Goal: Task Accomplishment & Management: Use online tool/utility

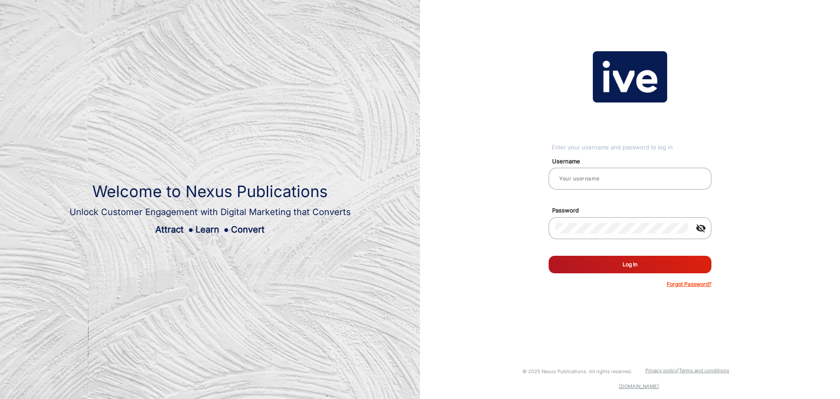
type input "Blackwoods Marketing 1"
click at [638, 266] on button "Log In" at bounding box center [630, 265] width 163 height 18
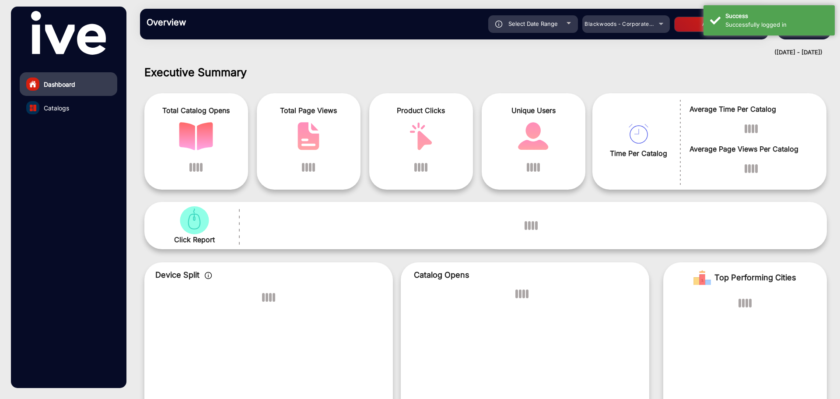
scroll to position [7, 0]
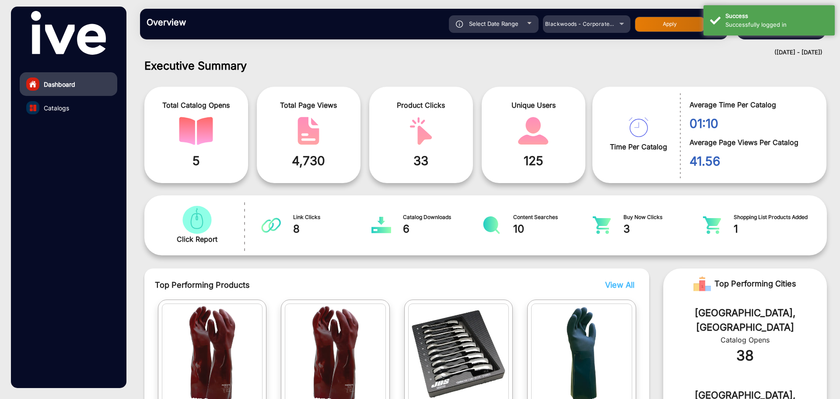
click at [528, 17] on div "Select Date Range" at bounding box center [494, 24] width 90 height 18
type input "[DATE]"
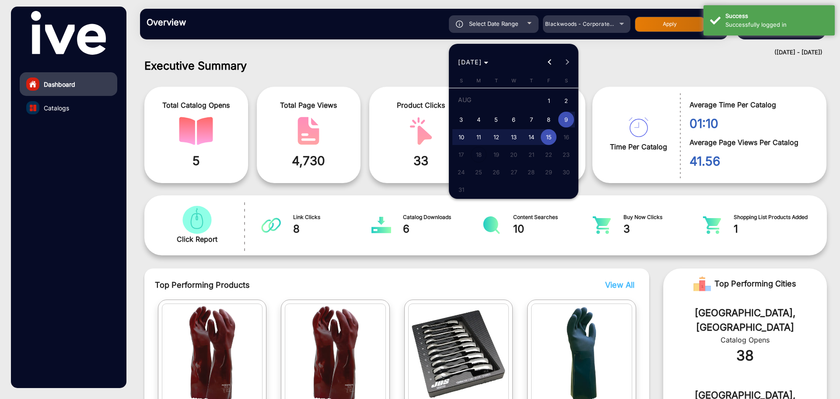
click at [548, 62] on button "Previous month" at bounding box center [550, 62] width 18 height 18
click at [497, 169] on span "22" at bounding box center [496, 170] width 16 height 16
type input "[DATE]"
click at [569, 64] on span "Next month" at bounding box center [568, 62] width 18 height 18
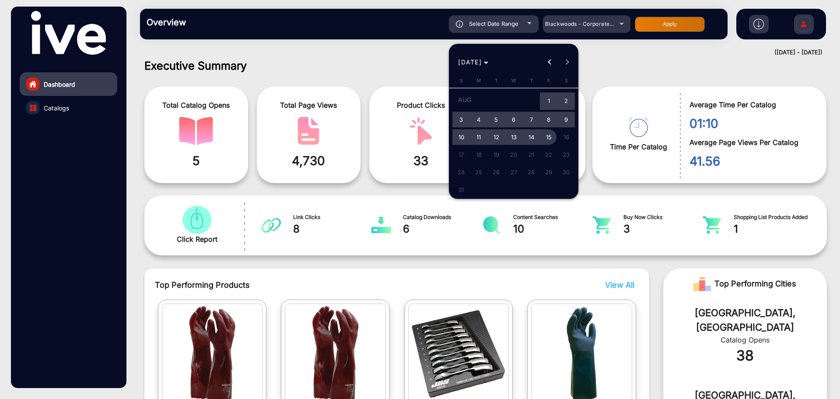
click at [550, 140] on span "15" at bounding box center [549, 137] width 16 height 16
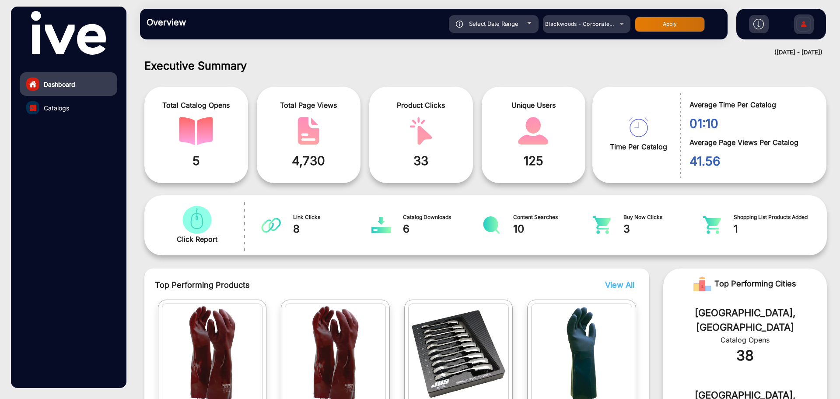
type input "[DATE]"
click at [621, 23] on div "Blackwoods - Corporate Profile" at bounding box center [587, 24] width 88 height 11
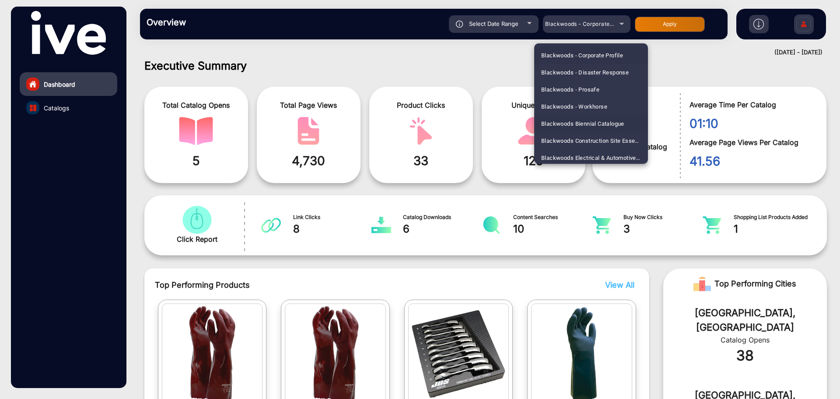
click at [594, 122] on span "Blackwoods Biennial Catalogue" at bounding box center [582, 123] width 83 height 17
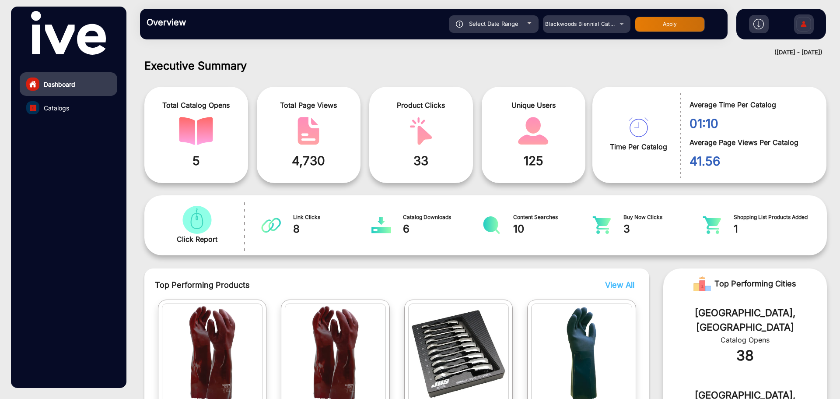
click at [666, 25] on button "Apply" at bounding box center [670, 24] width 70 height 15
type input "[DATE]"
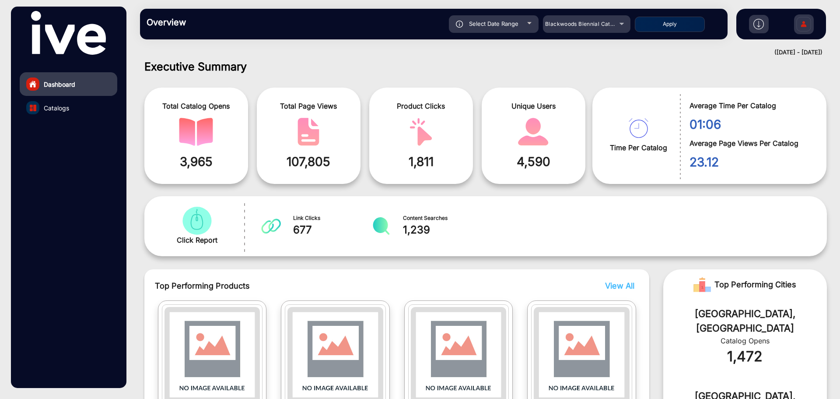
scroll to position [0, 0]
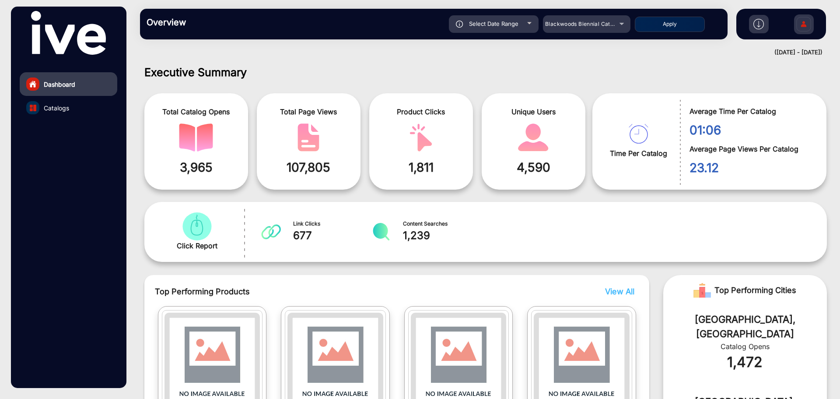
drag, startPoint x: 200, startPoint y: 157, endPoint x: 221, endPoint y: 157, distance: 21.9
click at [200, 157] on div "Total Catalog Opens 3,965" at bounding box center [196, 141] width 104 height 96
click at [312, 157] on div "Total Page Views 107,805" at bounding box center [309, 141] width 104 height 96
click at [313, 255] on div "Click Report Link Clicks 677 Content Searches 1,239" at bounding box center [485, 232] width 683 height 60
click at [295, 236] on span "677" at bounding box center [332, 236] width 79 height 16
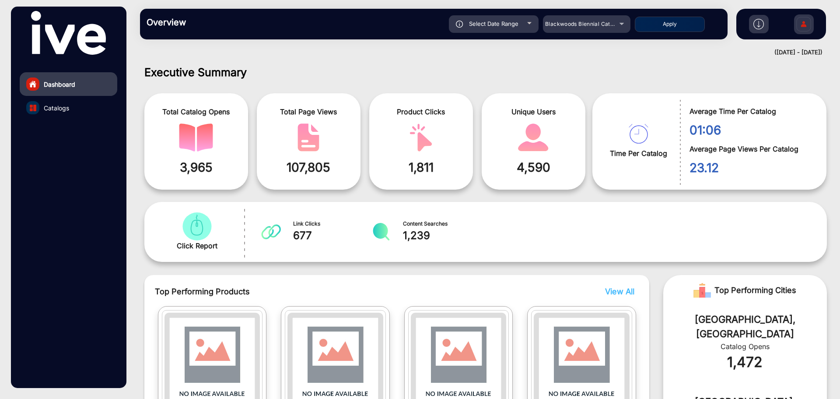
drag, startPoint x: 181, startPoint y: 227, endPoint x: 259, endPoint y: 236, distance: 78.8
click at [182, 227] on img "catalog" at bounding box center [197, 226] width 34 height 28
click at [422, 224] on span "Content Searches" at bounding box center [442, 224] width 79 height 8
click at [56, 107] on span "Catalogs" at bounding box center [56, 107] width 25 height 9
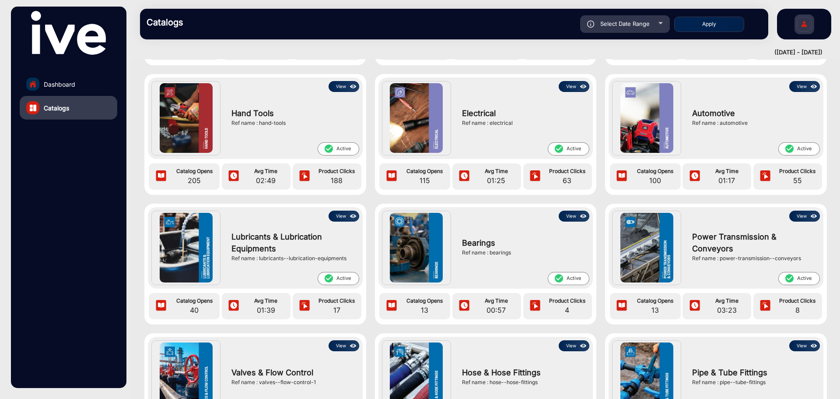
scroll to position [564, 0]
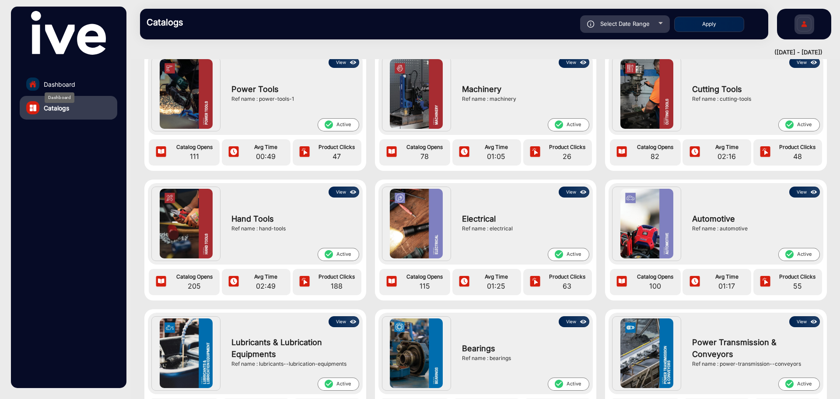
click at [72, 80] on span "Dashboard" at bounding box center [60, 84] width 32 height 9
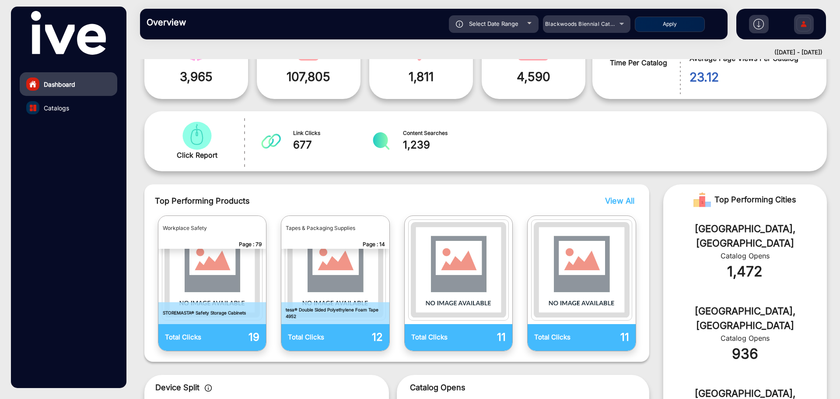
scroll to position [18, 0]
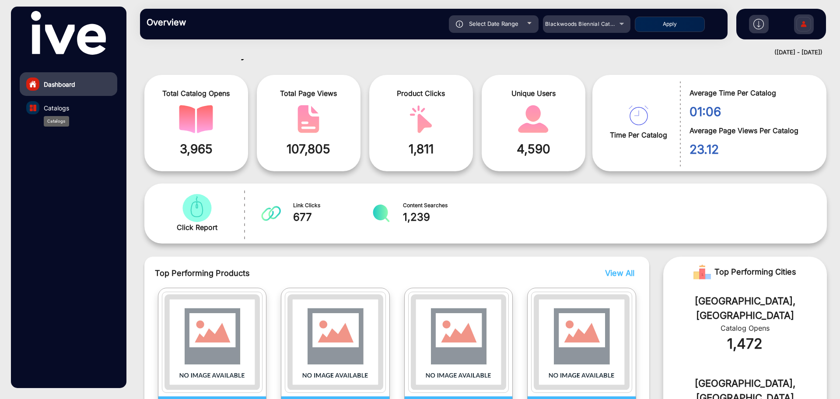
click at [57, 105] on span "Catalogs" at bounding box center [56, 107] width 25 height 9
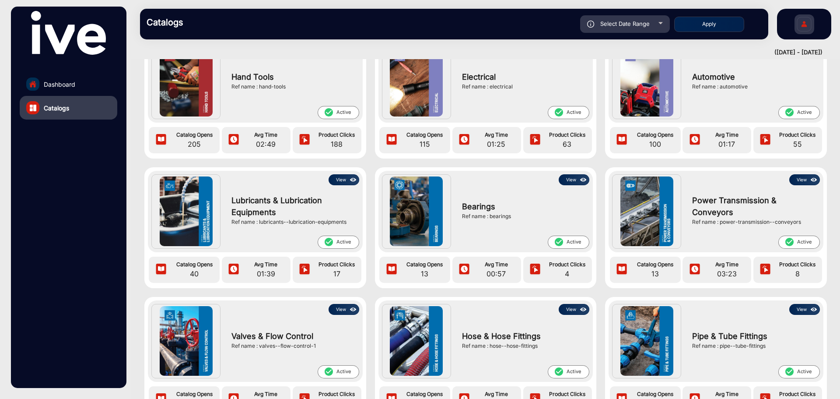
scroll to position [696, 0]
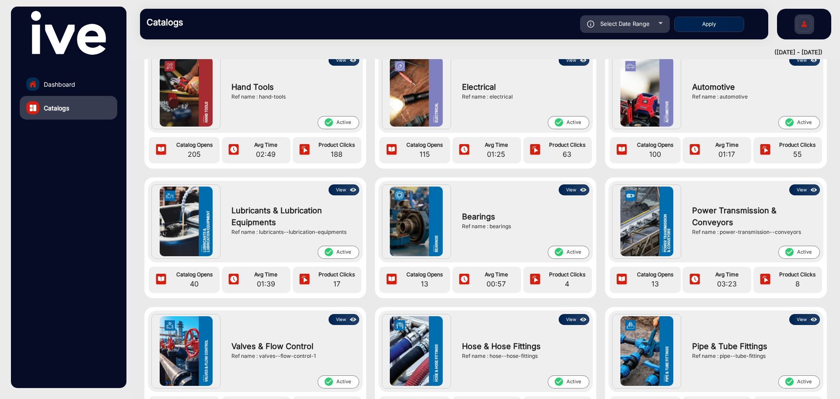
click at [428, 225] on img at bounding box center [416, 221] width 53 height 70
click at [484, 224] on div "Ref name : bearings" at bounding box center [523, 226] width 123 height 8
click at [575, 189] on button "View" at bounding box center [574, 189] width 31 height 11
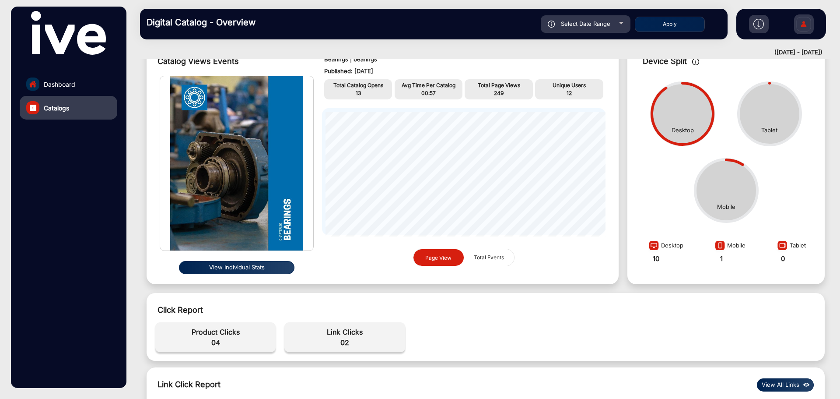
scroll to position [219, 0]
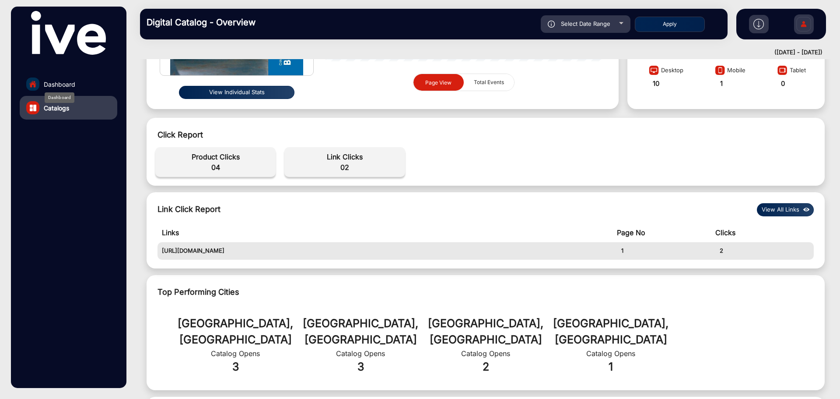
click at [71, 84] on span "Dashboard" at bounding box center [60, 84] width 32 height 9
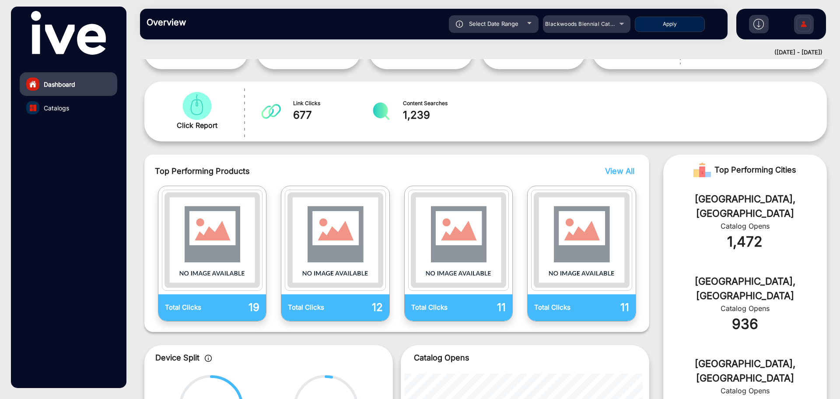
scroll to position [7, 0]
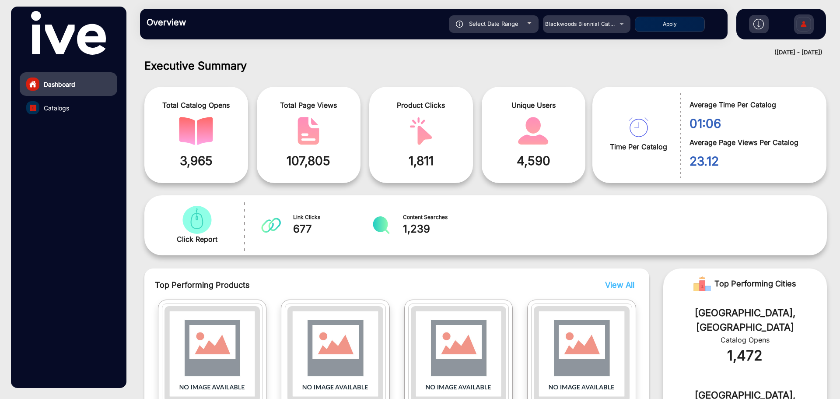
click at [70, 109] on link "Catalogs" at bounding box center [69, 108] width 98 height 24
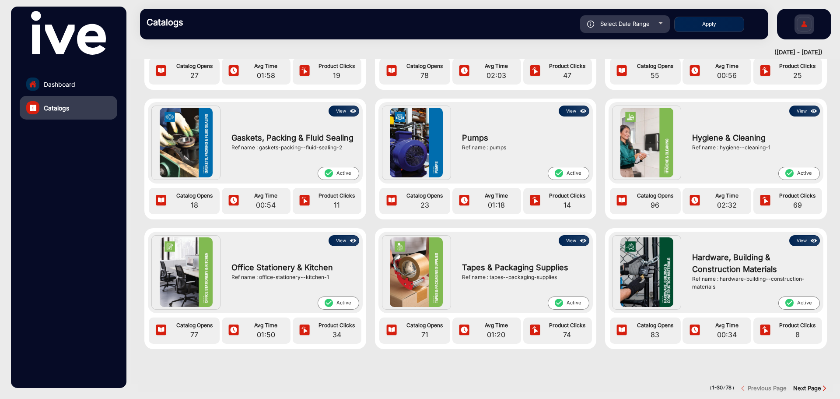
scroll to position [1089, 0]
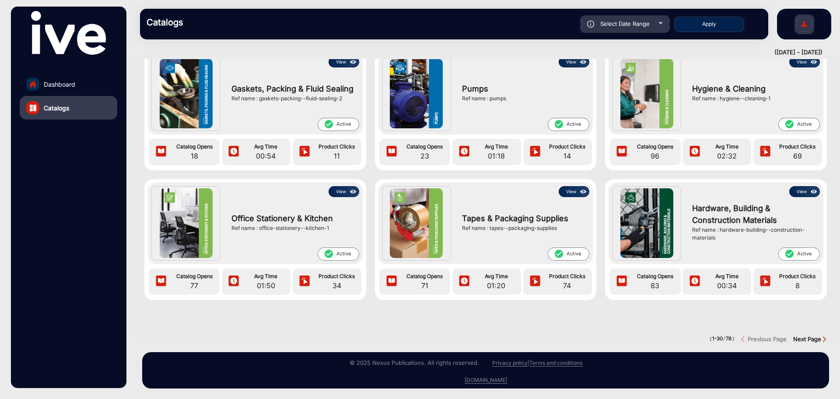
click at [809, 335] on strong "Next Page" at bounding box center [807, 338] width 28 height 7
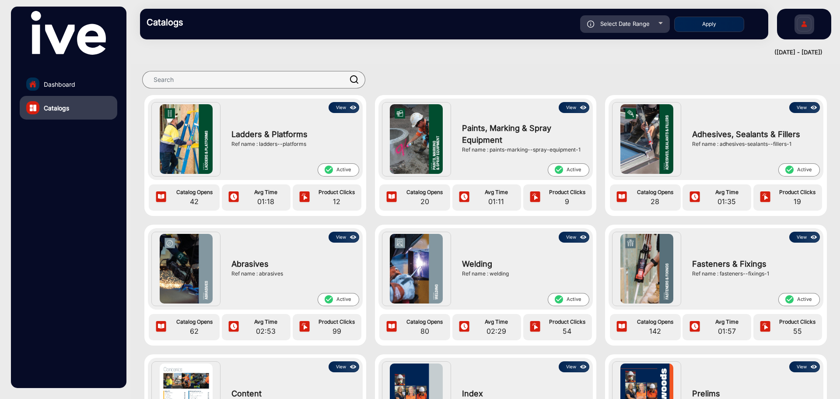
scroll to position [0, 0]
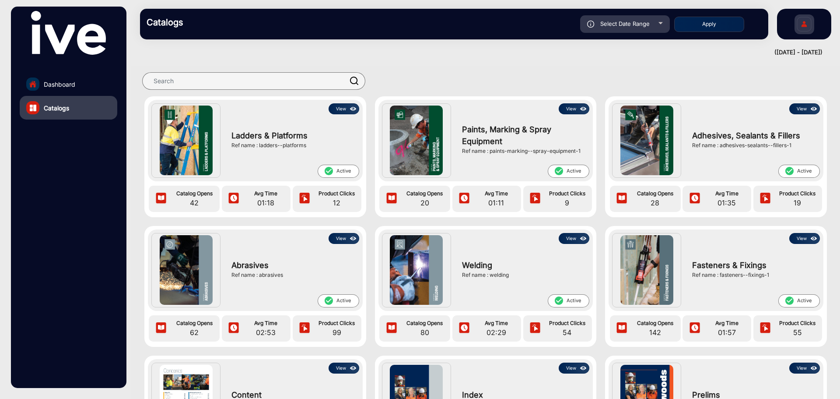
click at [349, 109] on img at bounding box center [353, 109] width 10 height 10
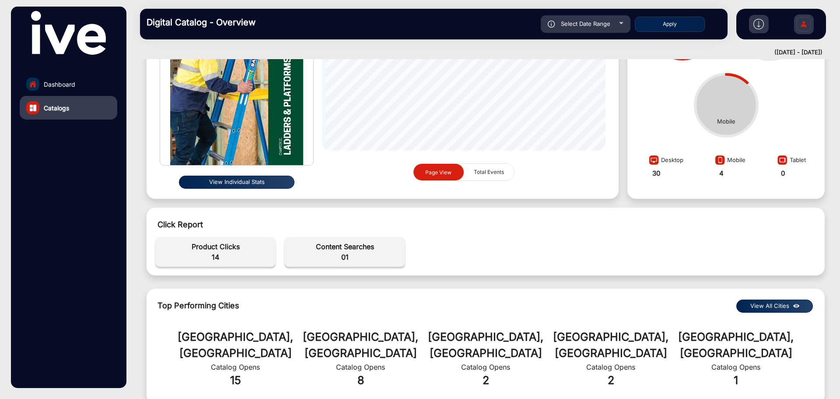
scroll to position [131, 0]
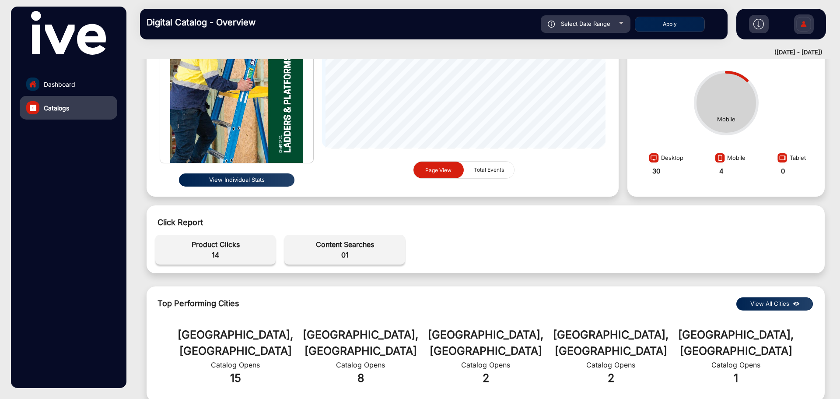
click at [235, 181] on button "View Individual Stats" at bounding box center [237, 179] width 116 height 13
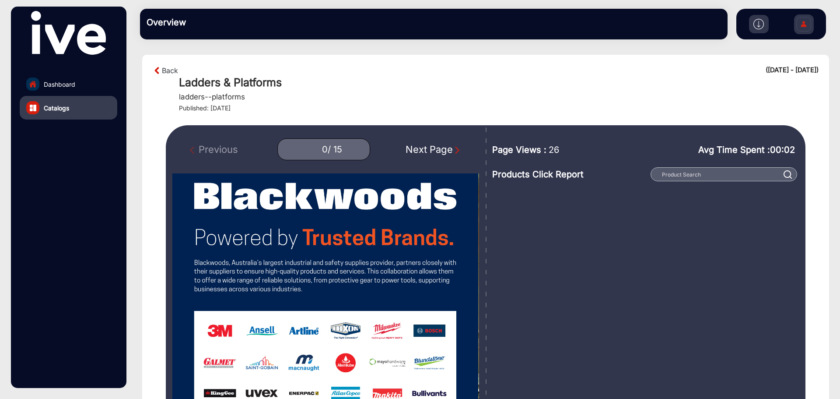
click at [455, 150] on img "Next Page" at bounding box center [457, 150] width 9 height 9
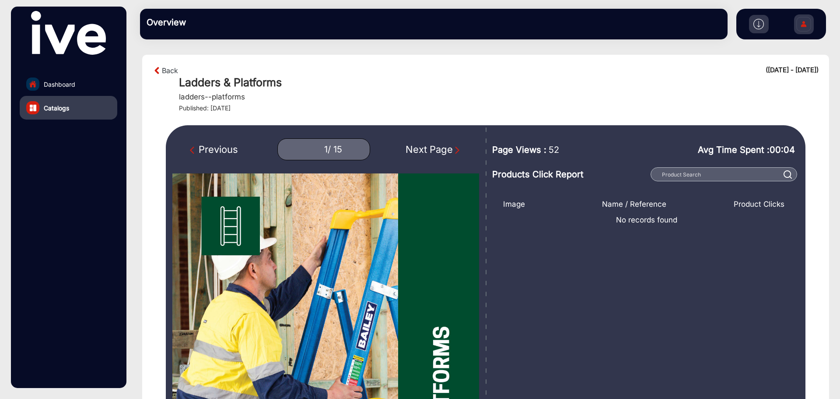
click at [455, 150] on img "Next Page" at bounding box center [457, 150] width 9 height 9
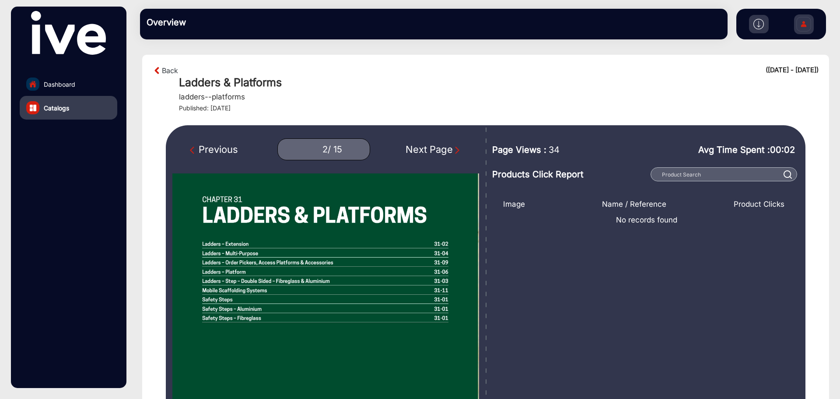
click at [455, 150] on img "Next Page" at bounding box center [457, 150] width 9 height 9
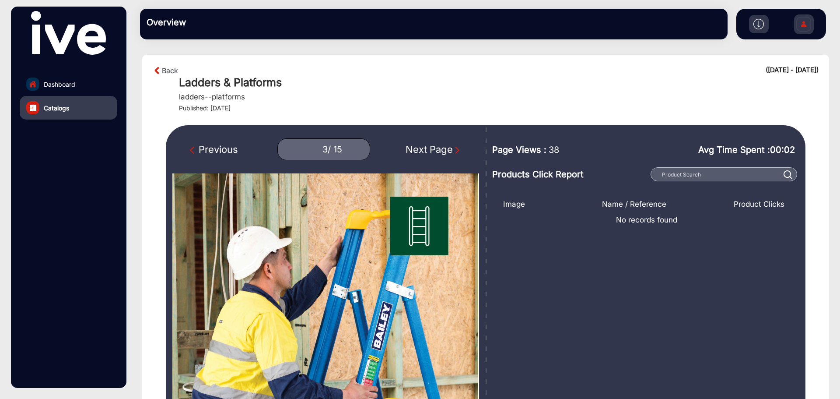
click at [455, 150] on img "Next Page" at bounding box center [457, 150] width 9 height 9
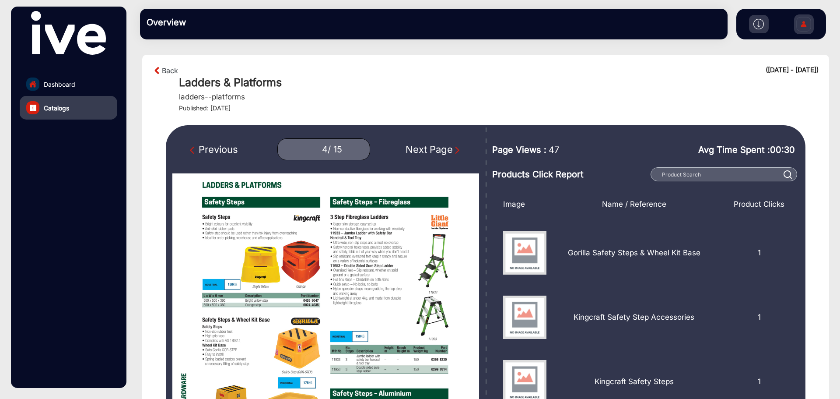
click at [455, 149] on img "Next Page" at bounding box center [457, 150] width 9 height 9
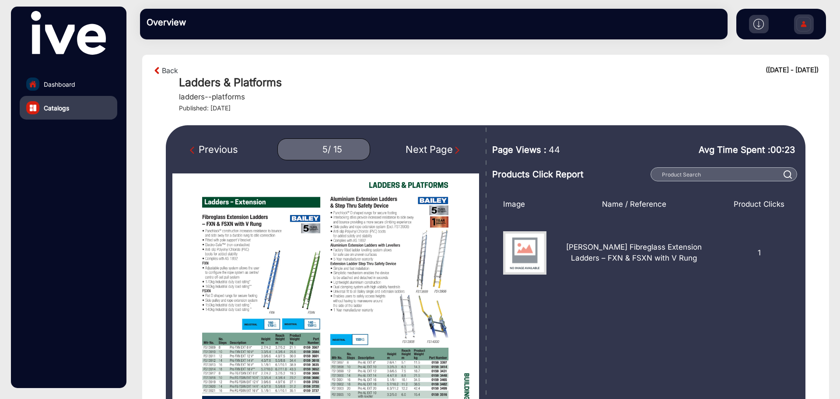
click at [455, 149] on img "Next Page" at bounding box center [457, 150] width 9 height 9
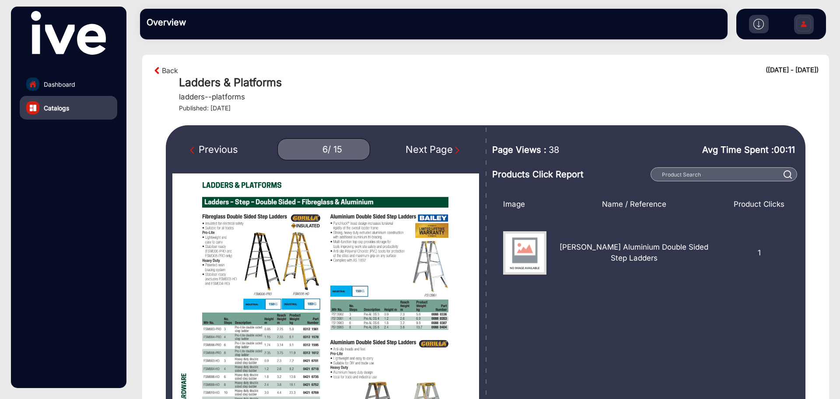
click at [455, 149] on img "Next Page" at bounding box center [457, 150] width 9 height 9
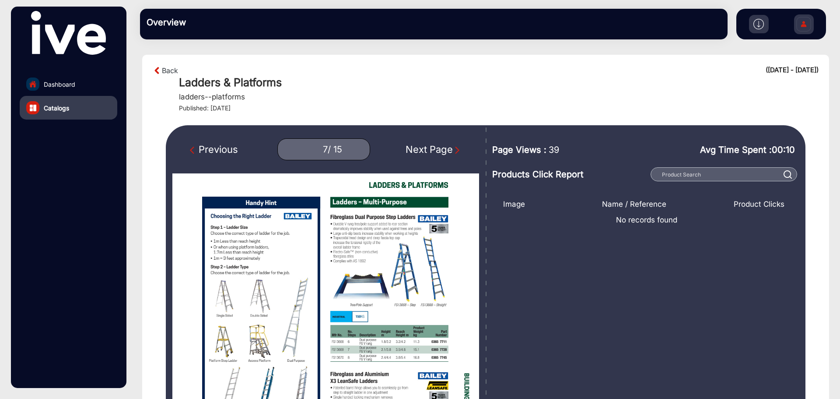
click at [457, 147] on img "Next Page" at bounding box center [457, 150] width 9 height 9
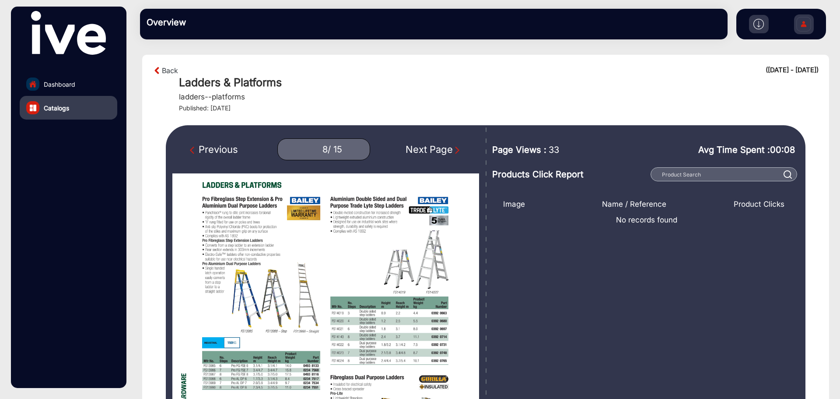
click at [457, 147] on img "Next Page" at bounding box center [457, 150] width 9 height 9
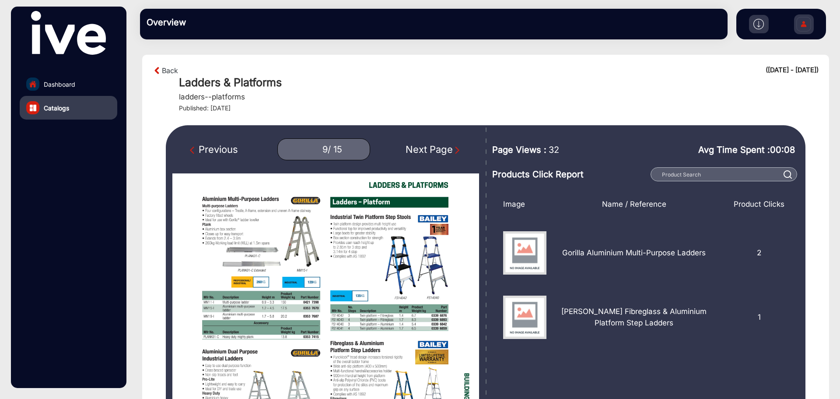
click at [457, 147] on img "Next Page" at bounding box center [457, 150] width 9 height 9
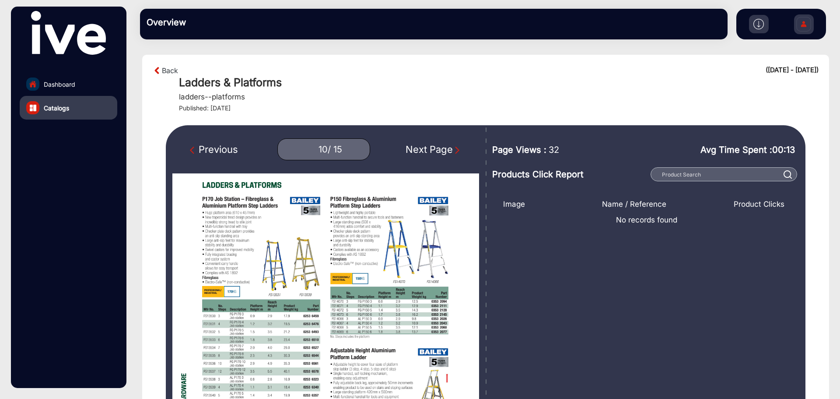
click at [457, 147] on img "Next Page" at bounding box center [457, 150] width 9 height 9
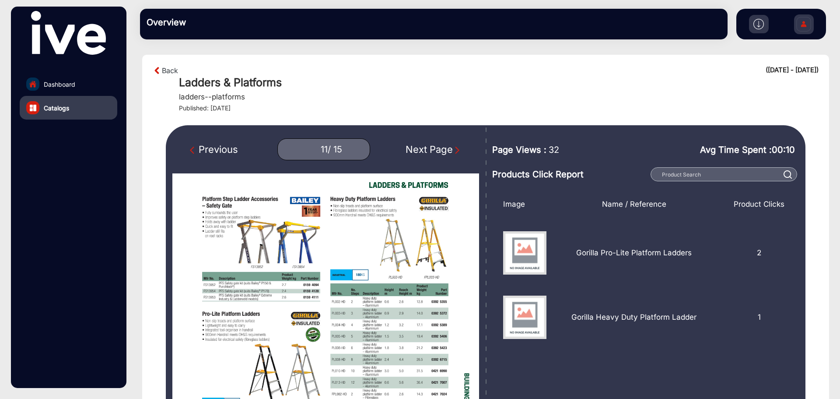
click at [458, 149] on img "Next Page" at bounding box center [457, 150] width 9 height 9
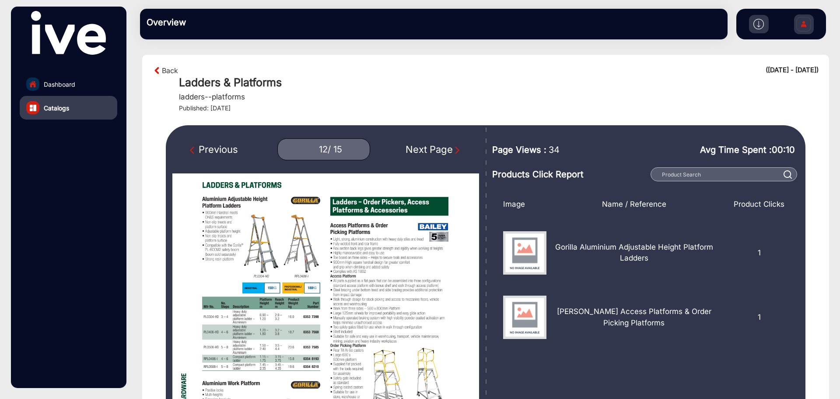
click at [458, 149] on img "Next Page" at bounding box center [457, 150] width 9 height 9
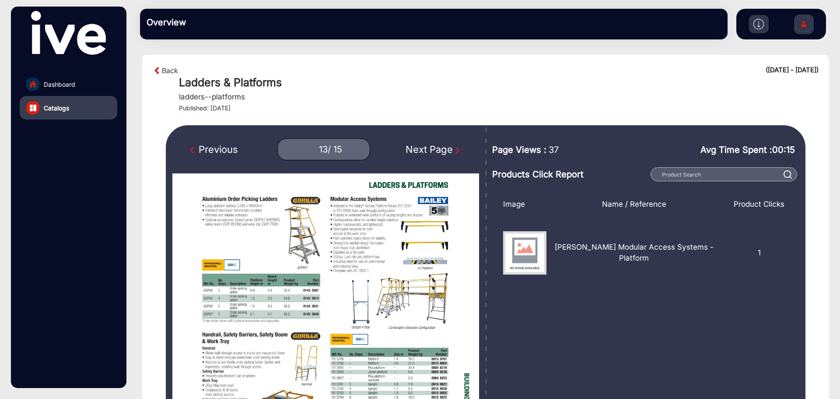
click at [458, 149] on img "Next Page" at bounding box center [457, 150] width 9 height 9
type input "14"
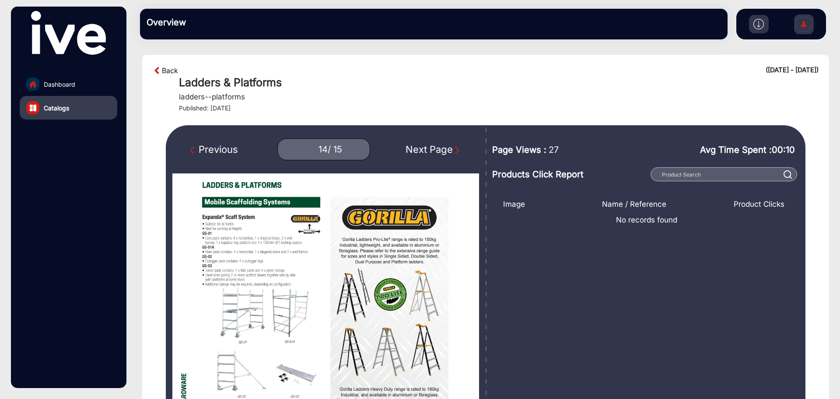
click at [164, 73] on link "Back" at bounding box center [170, 70] width 16 height 11
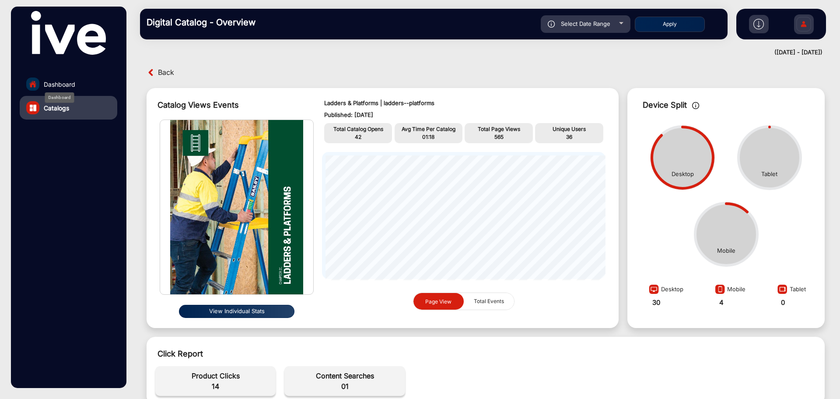
click at [56, 86] on span "Dashboard" at bounding box center [60, 84] width 32 height 9
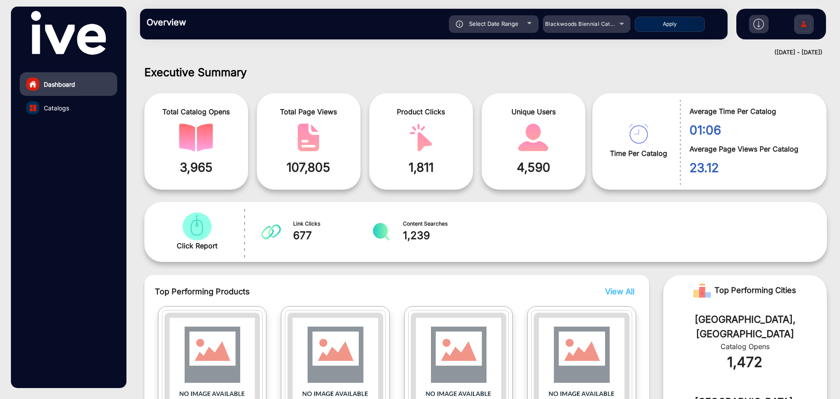
scroll to position [7, 0]
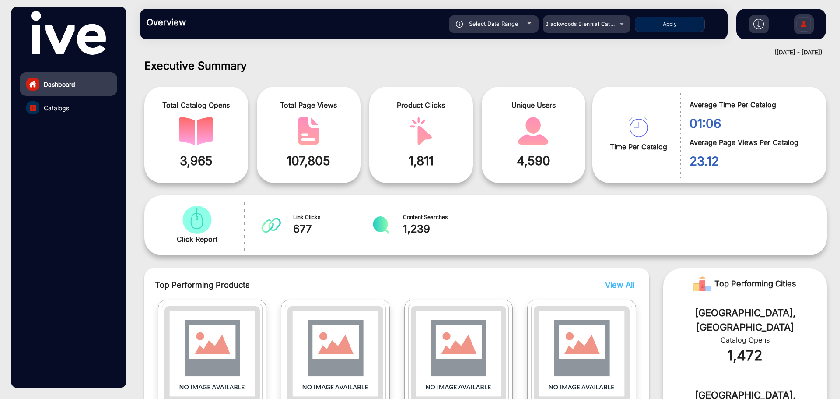
click at [755, 21] on img at bounding box center [758, 24] width 11 height 11
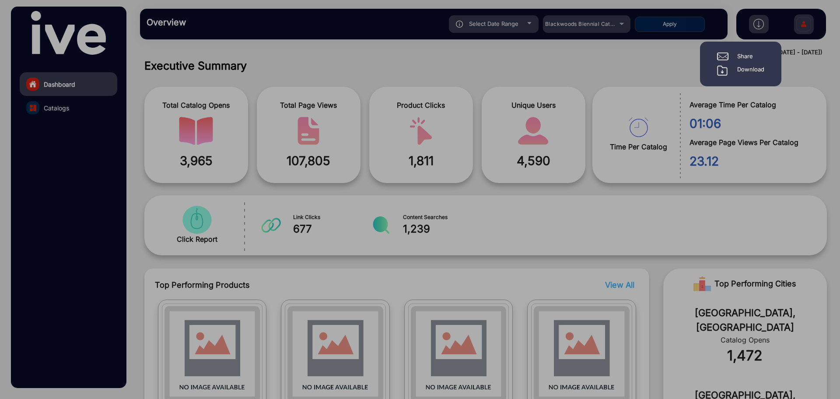
click at [743, 67] on div "Download" at bounding box center [750, 70] width 27 height 11
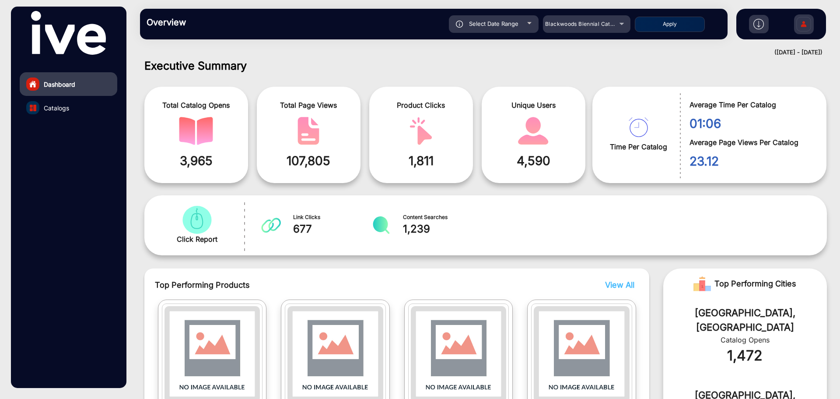
click at [773, 69] on h1 "Executive Summary" at bounding box center [485, 65] width 683 height 13
